Goal: Navigation & Orientation: Understand site structure

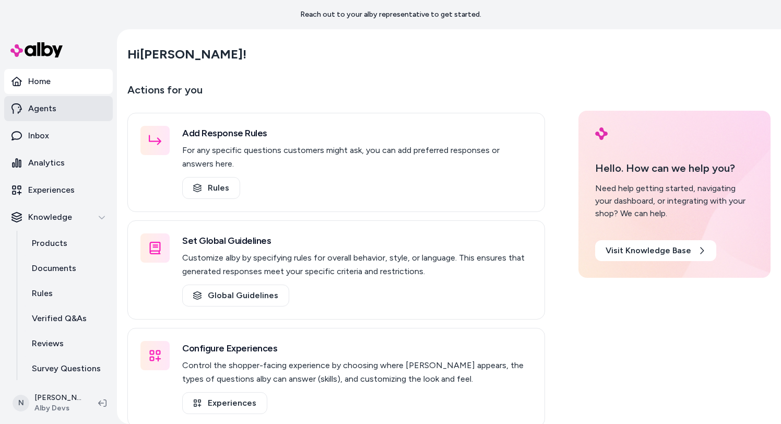
click at [65, 113] on link "Agents" at bounding box center [58, 108] width 109 height 25
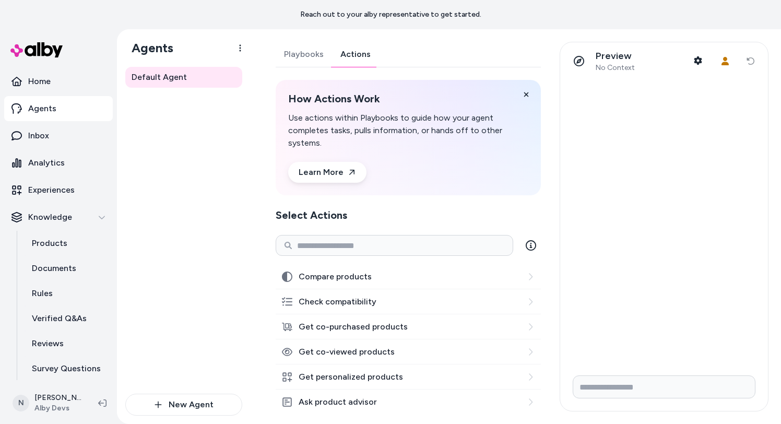
click at [364, 63] on link "Actions" at bounding box center [355, 54] width 47 height 25
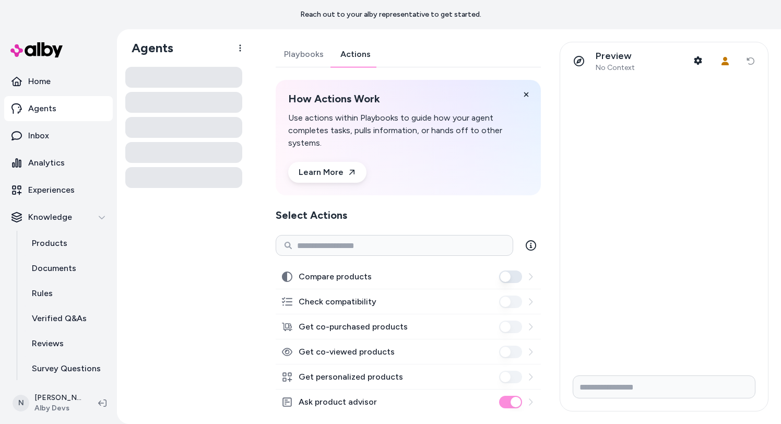
scroll to position [157, 0]
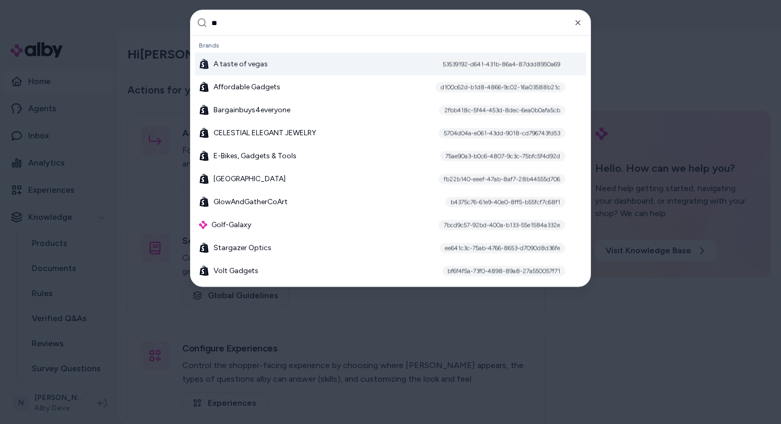
type input "***"
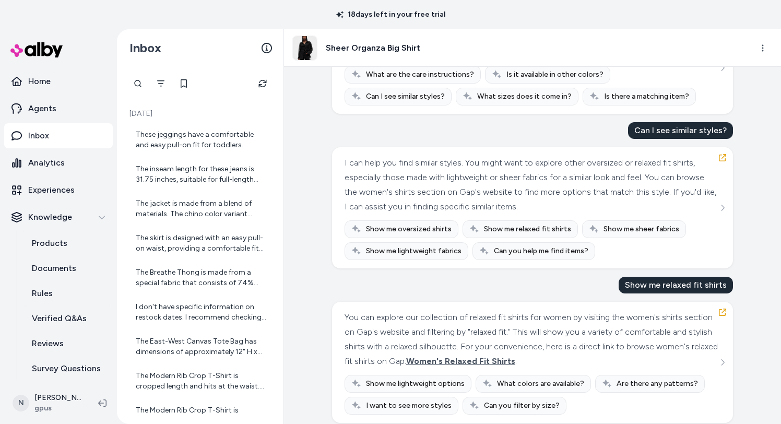
scroll to position [264, 0]
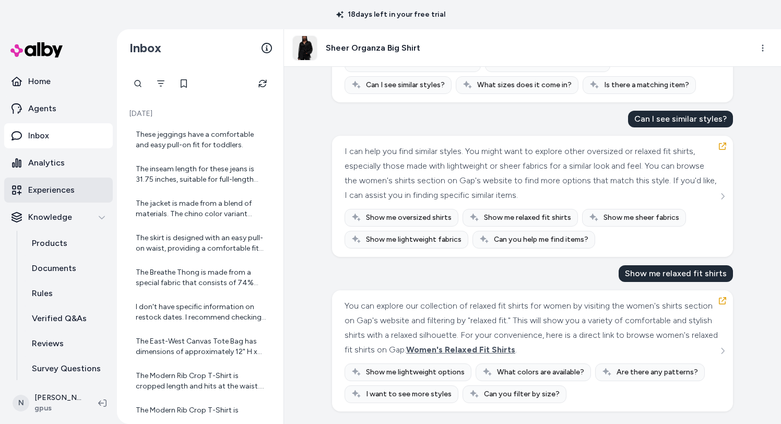
click at [57, 194] on p "Experiences" at bounding box center [51, 190] width 46 height 13
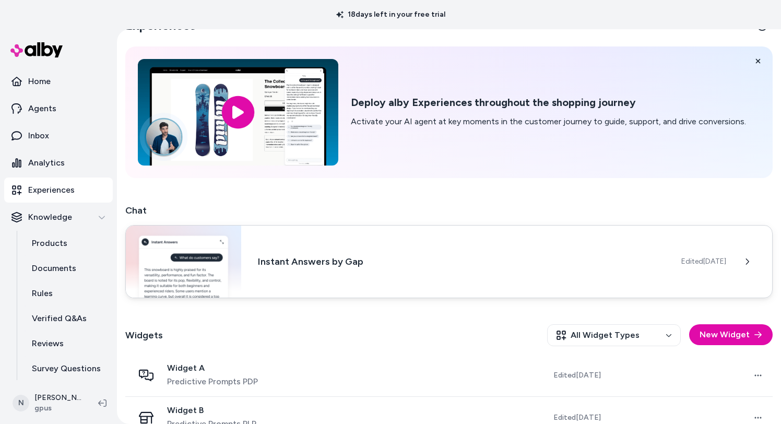
scroll to position [50, 0]
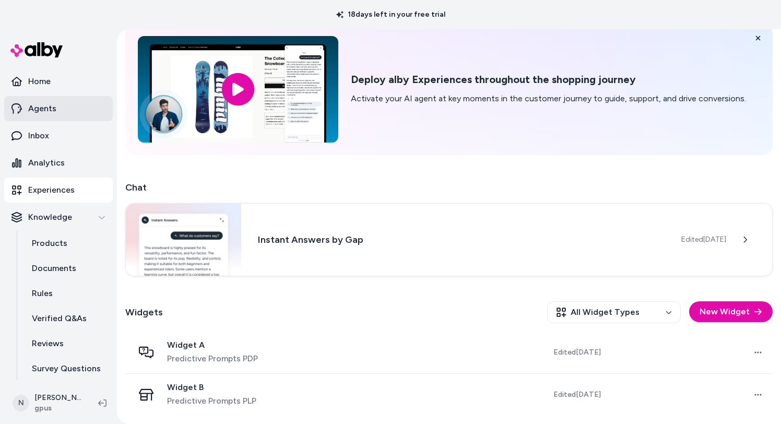
click at [72, 105] on link "Agents" at bounding box center [58, 108] width 109 height 25
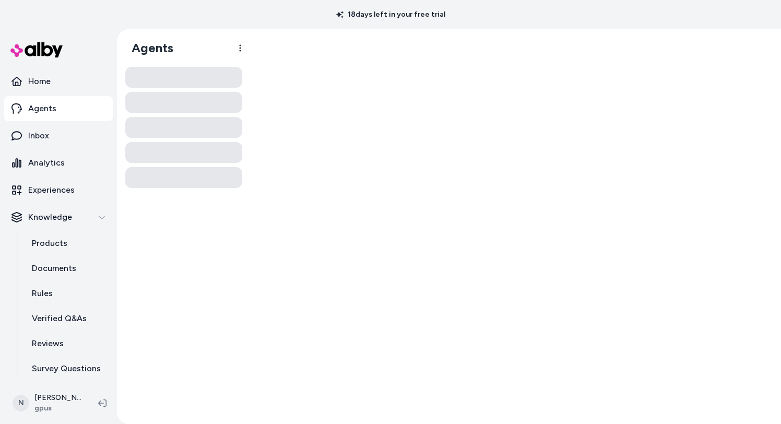
click at [80, 110] on link "Agents" at bounding box center [58, 108] width 109 height 25
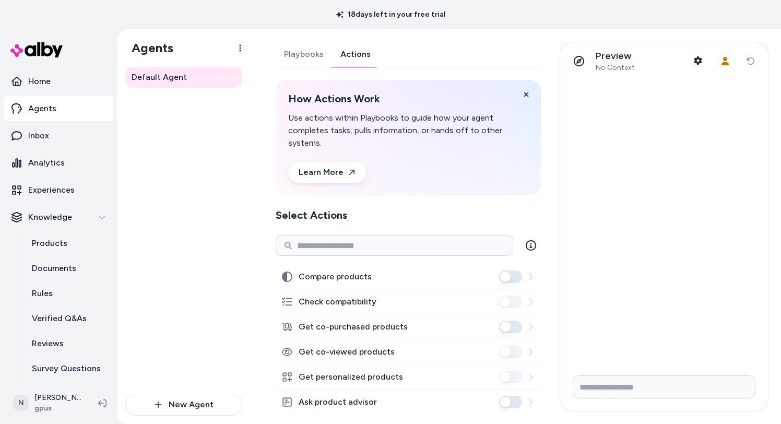
click at [345, 60] on link "Actions" at bounding box center [355, 54] width 47 height 25
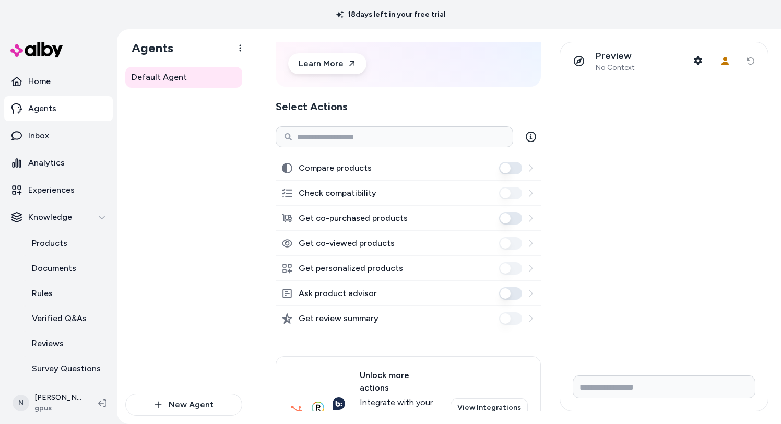
scroll to position [127, 0]
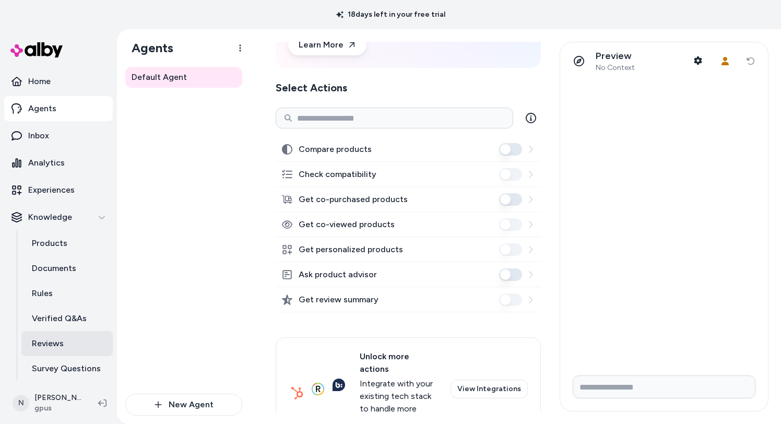
click at [64, 344] on link "Reviews" at bounding box center [66, 343] width 91 height 25
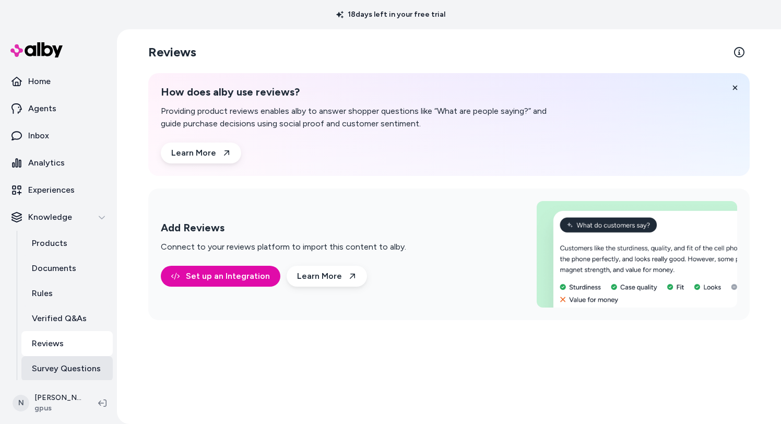
scroll to position [28, 0]
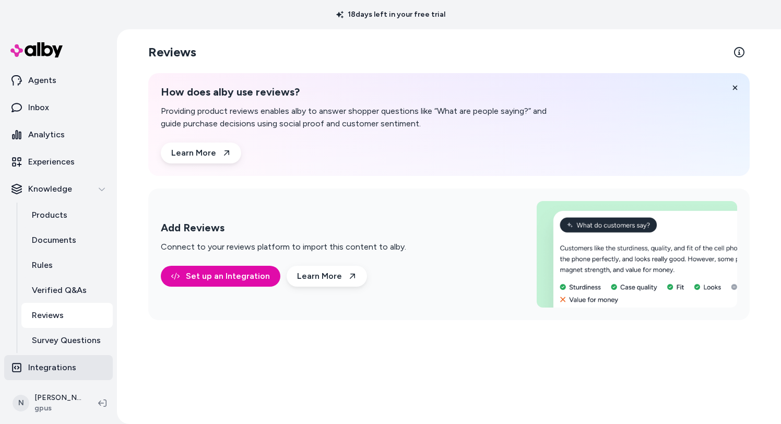
click at [63, 364] on p "Integrations" at bounding box center [52, 367] width 48 height 13
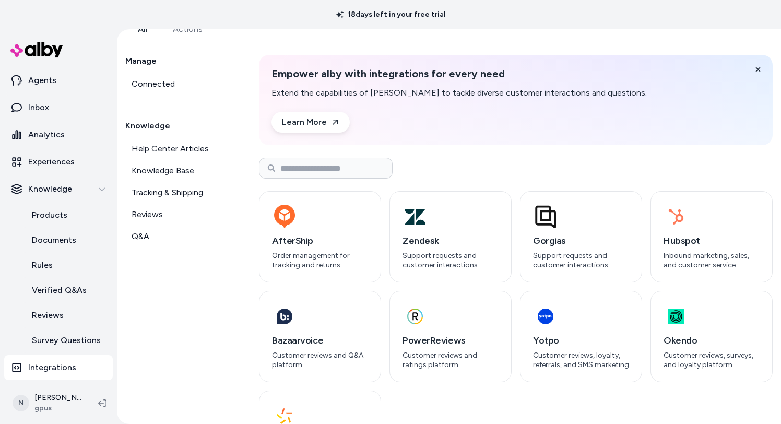
scroll to position [114, 0]
